Goal: Task Accomplishment & Management: Use online tool/utility

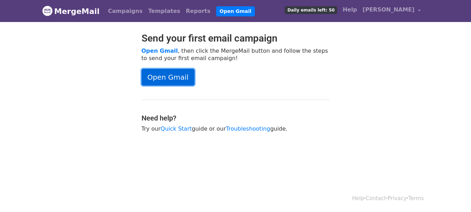
click at [161, 81] on link "Open Gmail" at bounding box center [168, 77] width 53 height 17
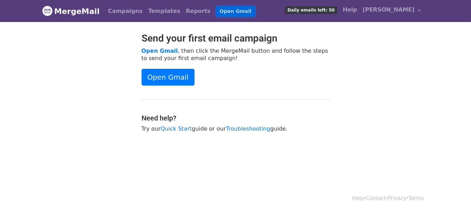
click at [220, 12] on link "Open Gmail" at bounding box center [235, 11] width 39 height 10
click at [183, 9] on link "Reports" at bounding box center [198, 11] width 30 height 14
click at [127, 8] on link "Campaigns" at bounding box center [125, 11] width 40 height 14
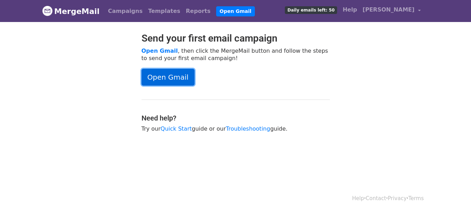
click at [158, 73] on link "Open Gmail" at bounding box center [168, 77] width 53 height 17
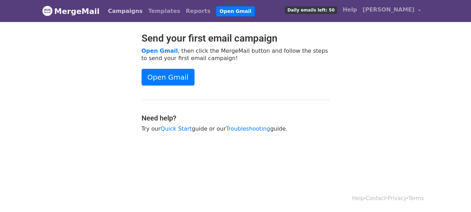
click at [128, 13] on link "Campaigns" at bounding box center [125, 11] width 40 height 14
click at [183, 13] on link "Reports" at bounding box center [198, 11] width 30 height 14
